Goal: Task Accomplishment & Management: Manage account settings

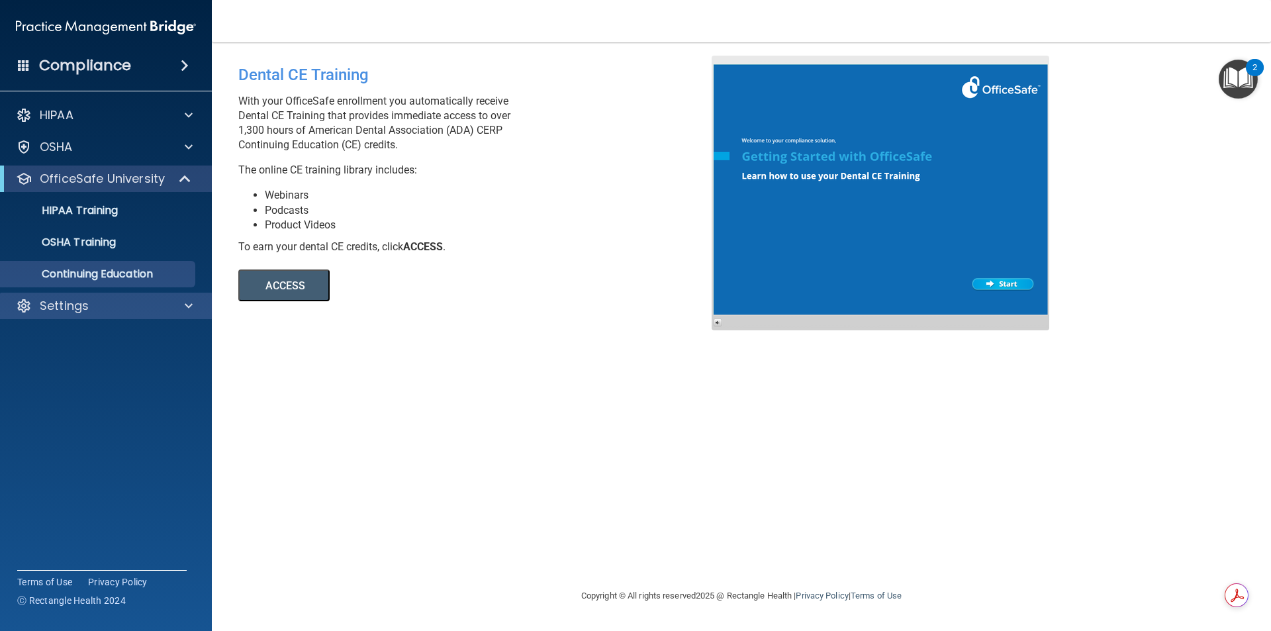
click at [186, 314] on div "Settings" at bounding box center [106, 305] width 212 height 26
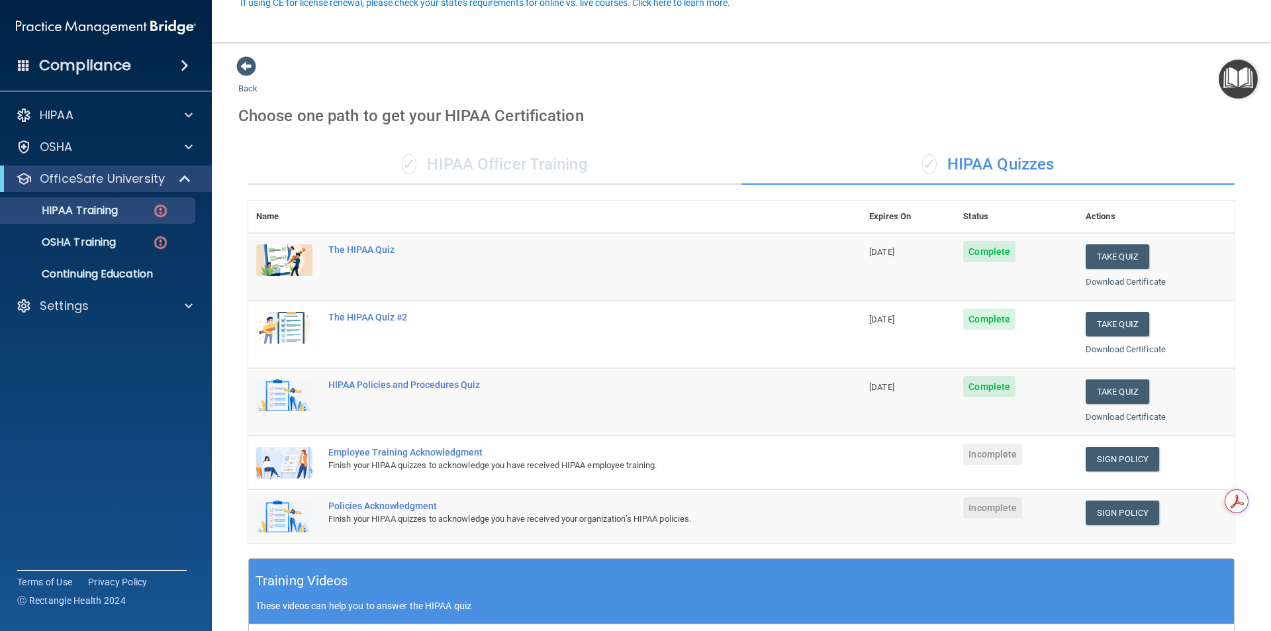
scroll to position [132, 0]
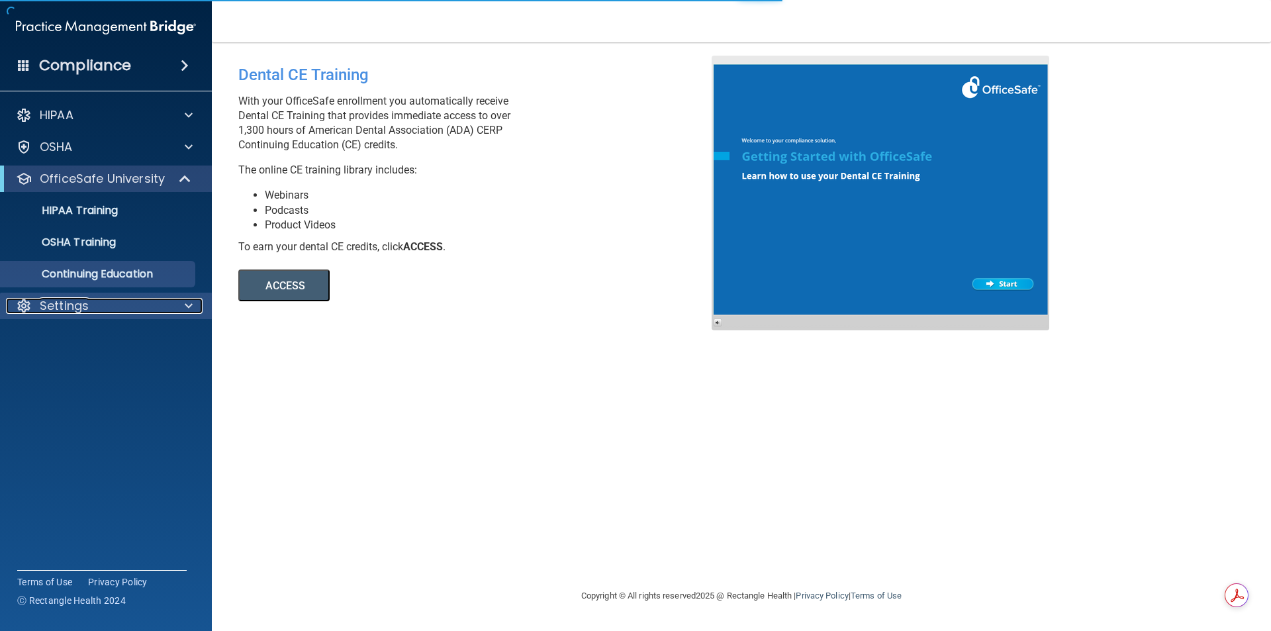
click at [187, 304] on span at bounding box center [189, 306] width 8 height 16
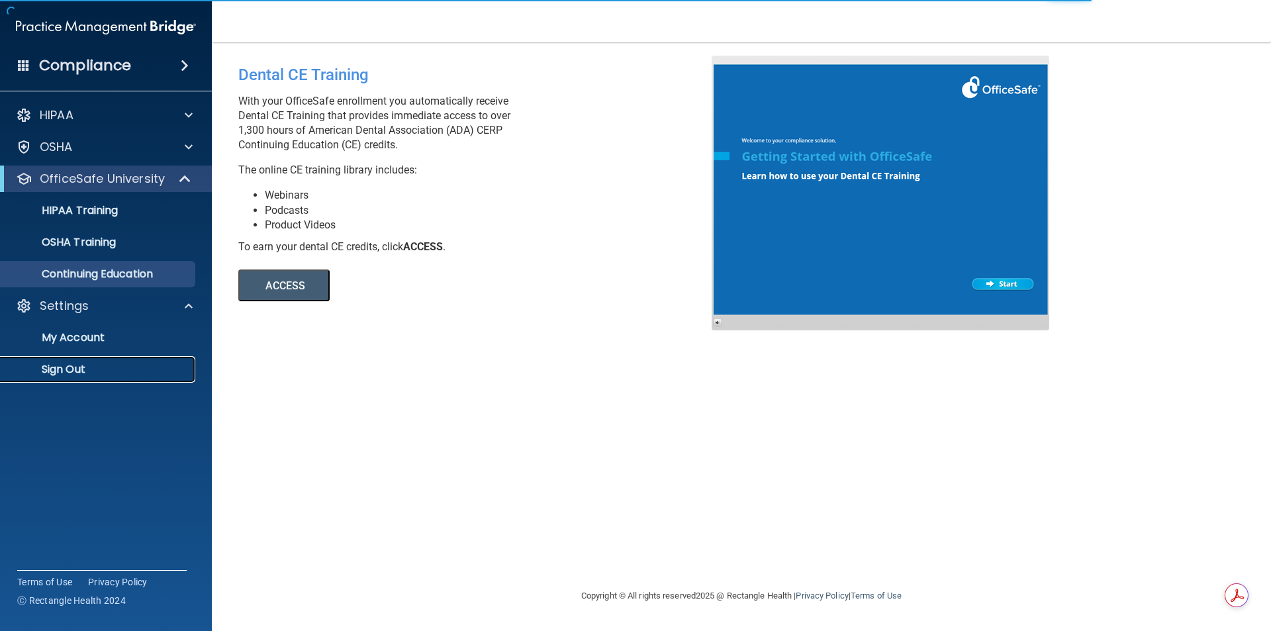
click at [56, 363] on p "Sign Out" at bounding box center [99, 369] width 181 height 13
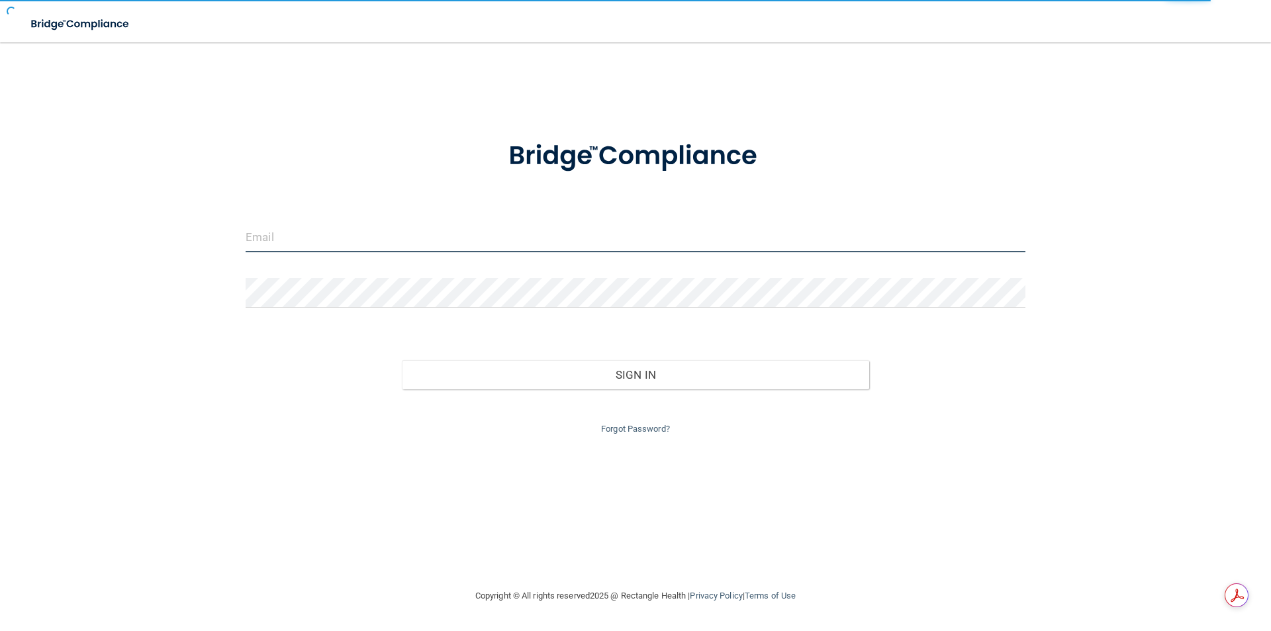
click at [392, 244] on input "email" at bounding box center [636, 237] width 780 height 30
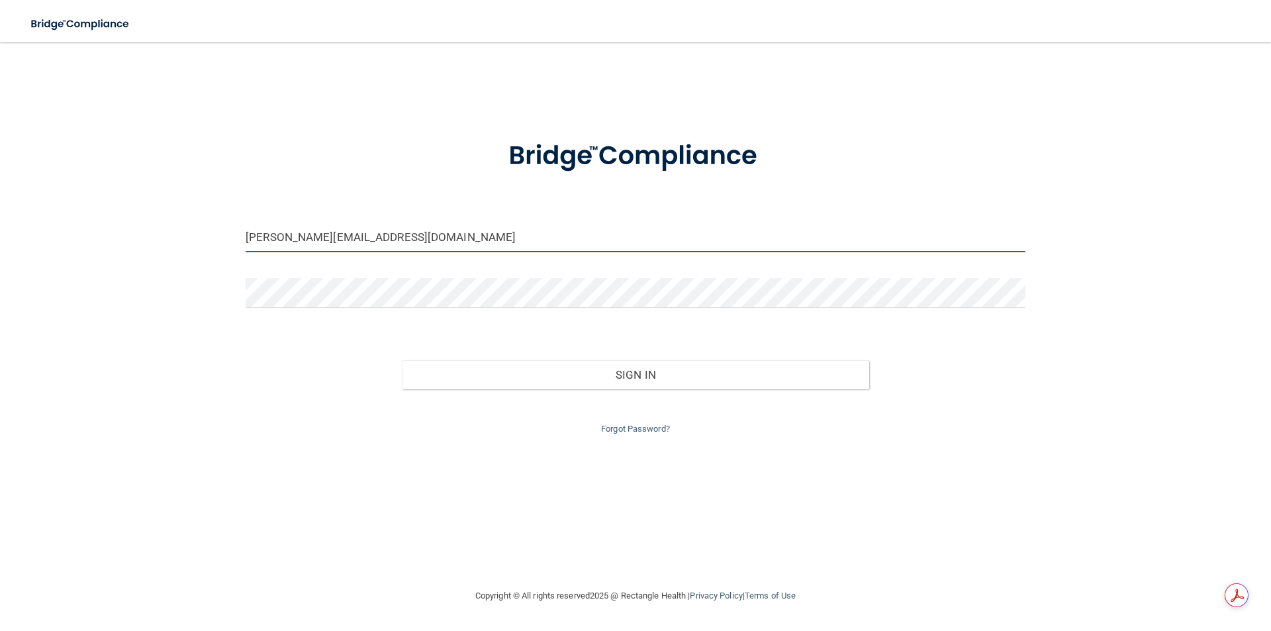
drag, startPoint x: 269, startPoint y: 241, endPoint x: 197, endPoint y: 235, distance: 72.4
click at [197, 235] on div "[PERSON_NAME][EMAIL_ADDRESS][DOMAIN_NAME] Invalid email/password. You don't hav…" at bounding box center [635, 315] width 1218 height 519
type input "[PERSON_NAME][EMAIL_ADDRESS][DOMAIN_NAME]"
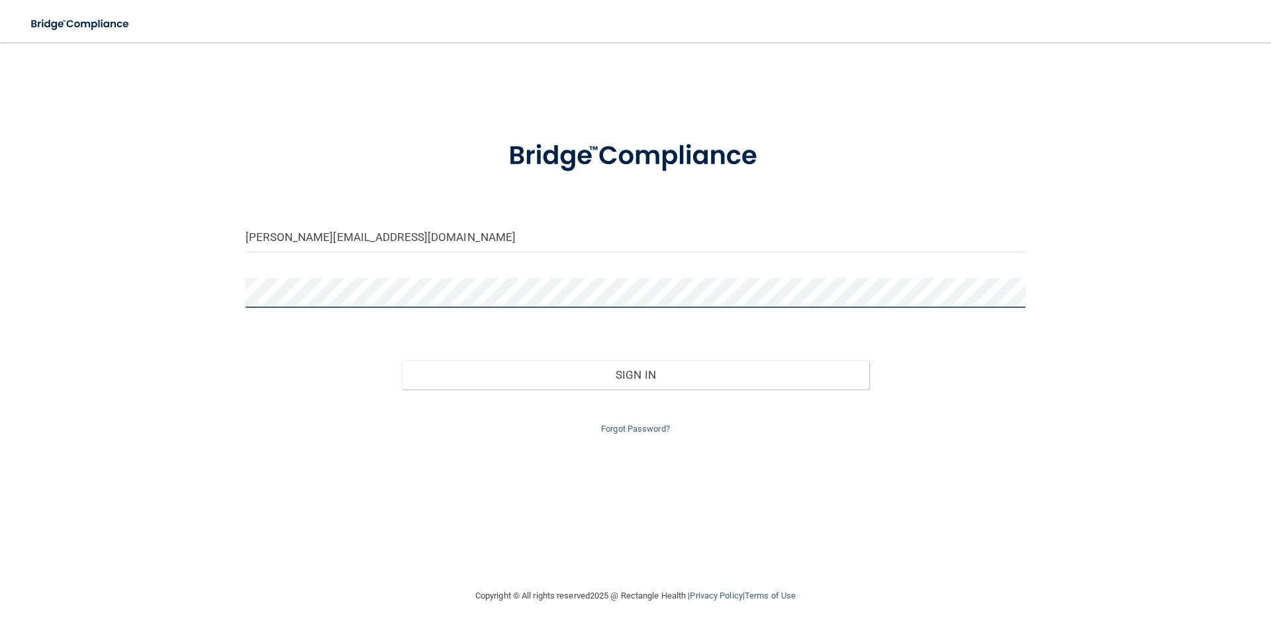
click at [402, 360] on button "Sign In" at bounding box center [636, 374] width 468 height 29
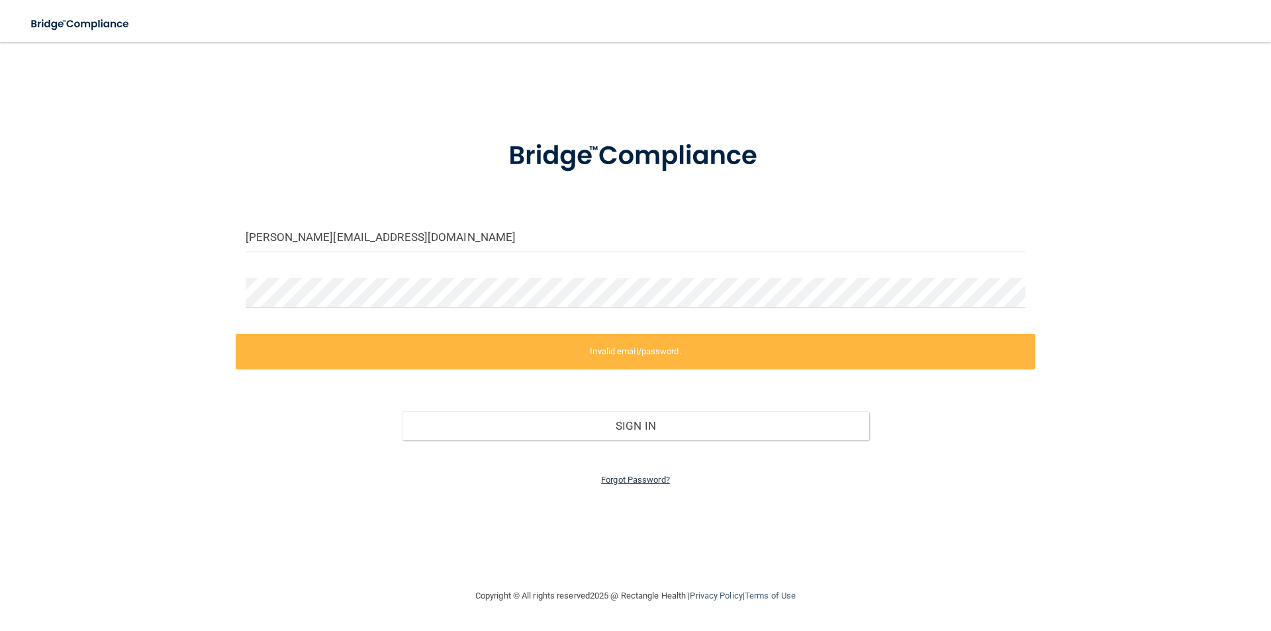
click at [633, 478] on link "Forgot Password?" at bounding box center [635, 479] width 69 height 10
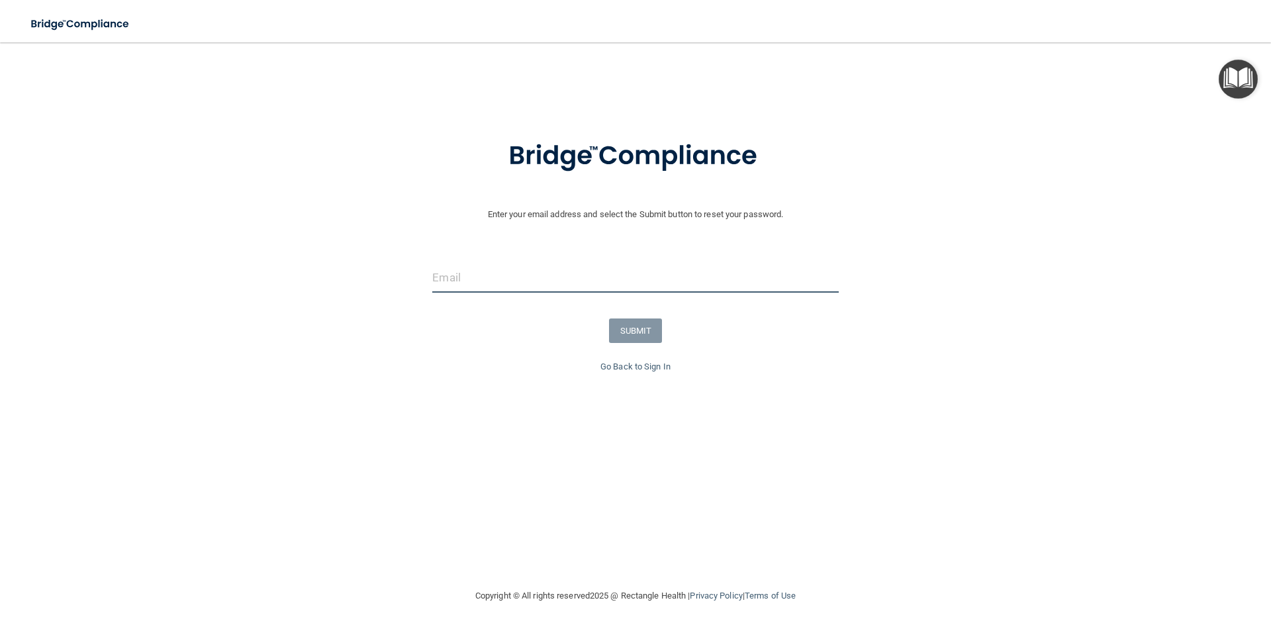
click at [468, 275] on input "email" at bounding box center [635, 278] width 406 height 30
drag, startPoint x: 453, startPoint y: 284, endPoint x: 386, endPoint y: 278, distance: 67.1
click at [386, 278] on div "[PERSON_NAME][EMAIL_ADDRESS][DOMAIN_NAME]" at bounding box center [635, 283] width 1277 height 40
type input "[PERSON_NAME][EMAIL_ADDRESS][DOMAIN_NAME]"
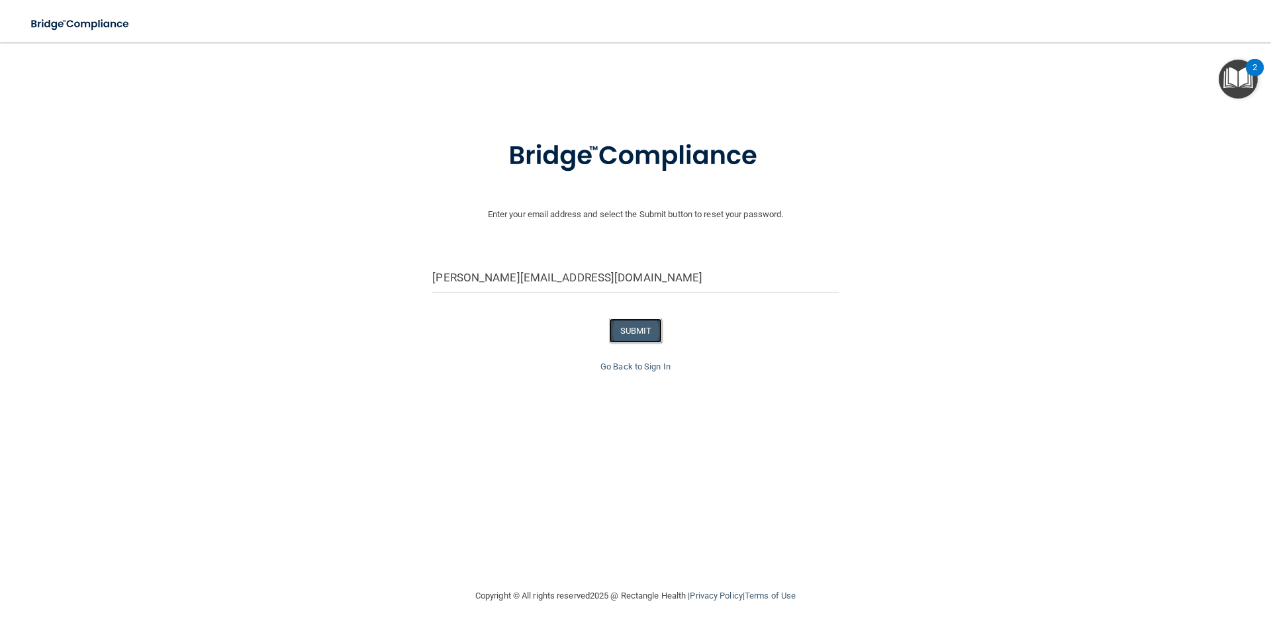
click at [636, 336] on button "SUBMIT" at bounding box center [636, 330] width 54 height 24
